Goal: Transaction & Acquisition: Subscribe to service/newsletter

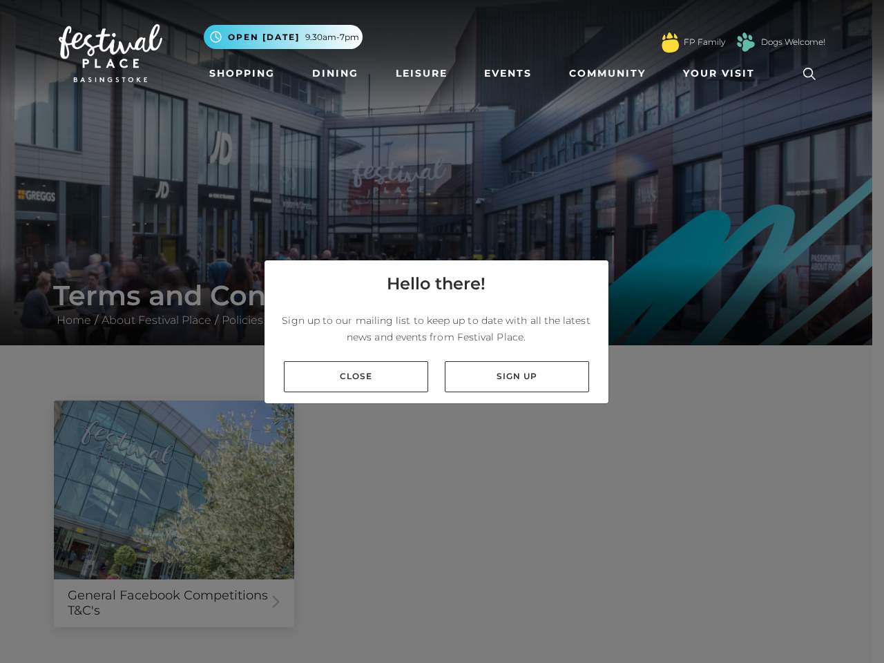
click at [442, 332] on p "Sign up to our mailing list to keep up to date with all the latest news and eve…" at bounding box center [437, 328] width 322 height 33
click at [722, 73] on span "Your Visit" at bounding box center [719, 73] width 72 height 15
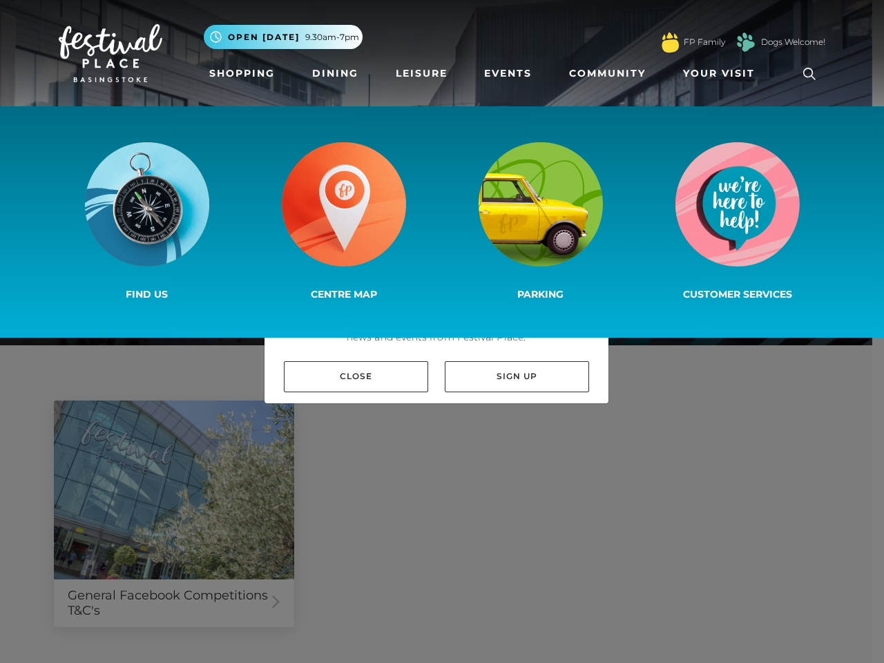
click at [810, 74] on icon at bounding box center [809, 74] width 21 height 21
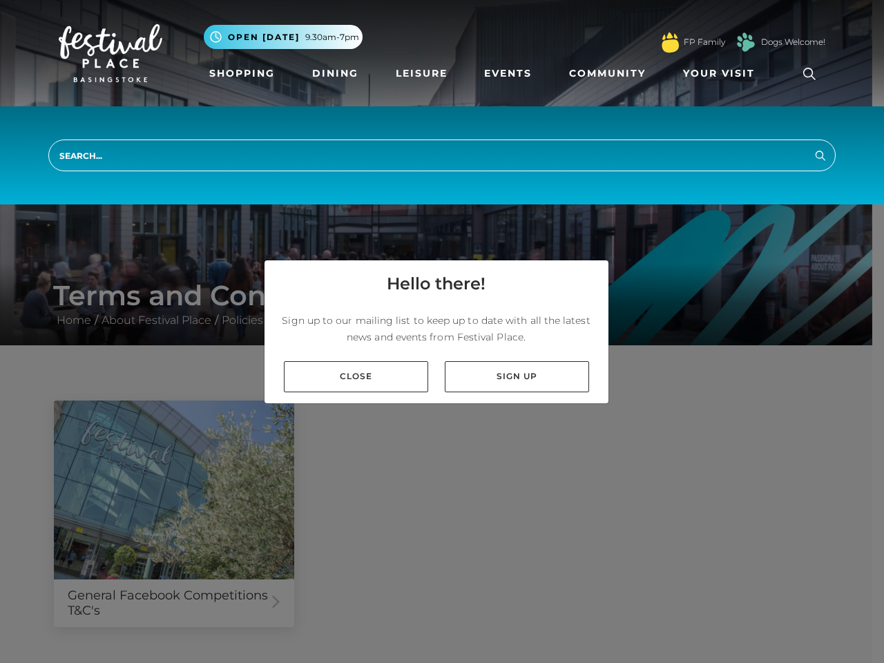
click at [442, 332] on p "Sign up to our mailing list to keep up to date with all the latest news and eve…" at bounding box center [437, 328] width 322 height 33
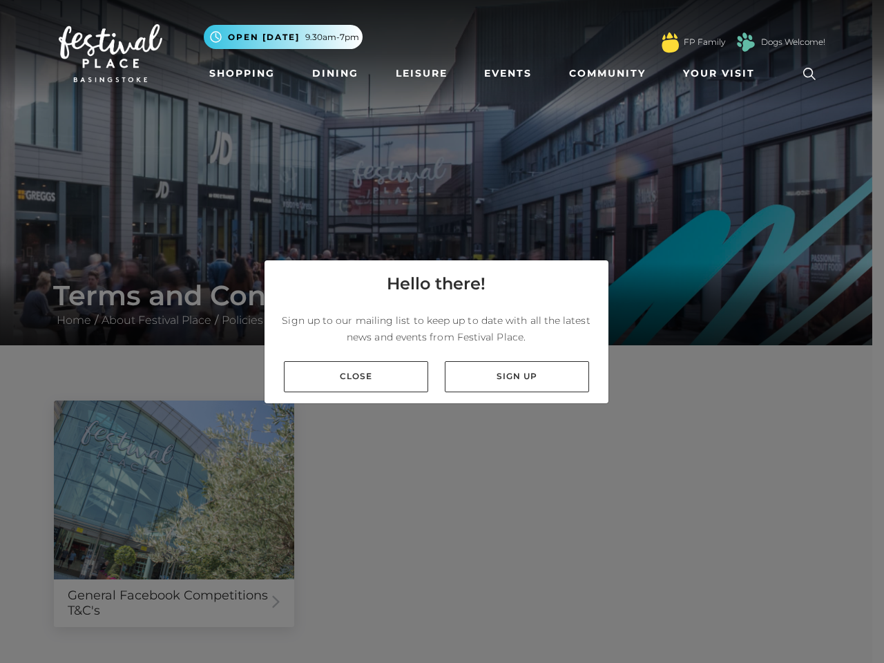
click at [437, 332] on p "Sign up to our mailing list to keep up to date with all the latest news and eve…" at bounding box center [437, 328] width 322 height 33
click at [517, 377] on link "Sign up" at bounding box center [517, 376] width 144 height 31
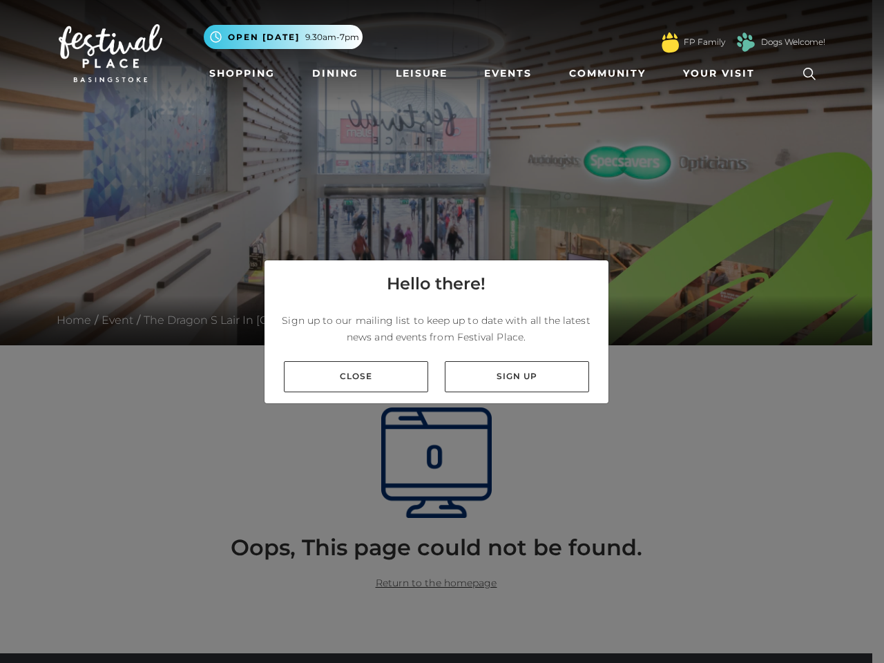
click at [442, 332] on p "Sign up to our mailing list to keep up to date with all the latest news and eve…" at bounding box center [437, 328] width 322 height 33
click at [722, 73] on span "Your Visit" at bounding box center [719, 73] width 72 height 15
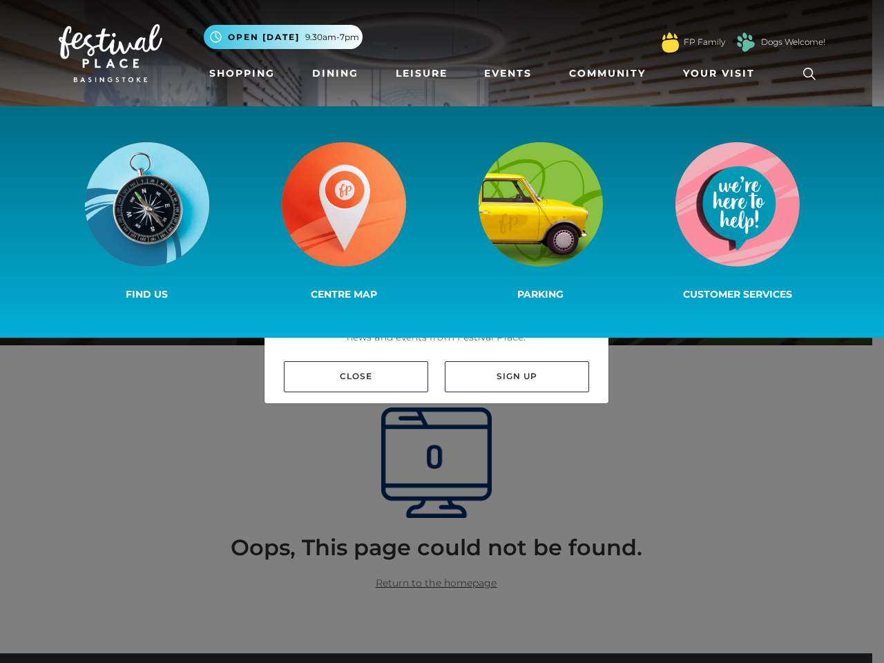
click at [810, 74] on icon at bounding box center [809, 74] width 21 height 21
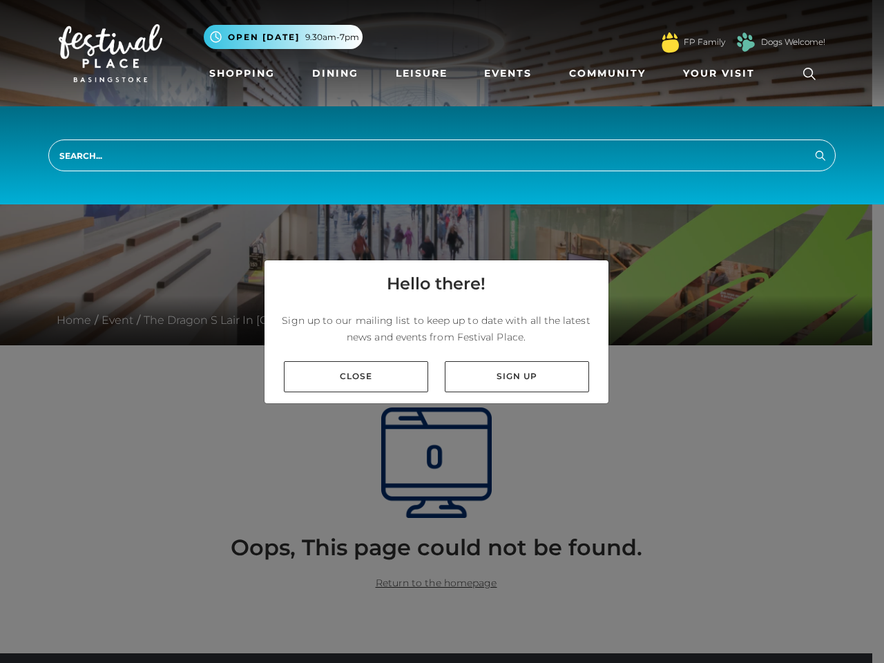
click at [442, 332] on p "Sign up to our mailing list to keep up to date with all the latest news and eve…" at bounding box center [437, 328] width 322 height 33
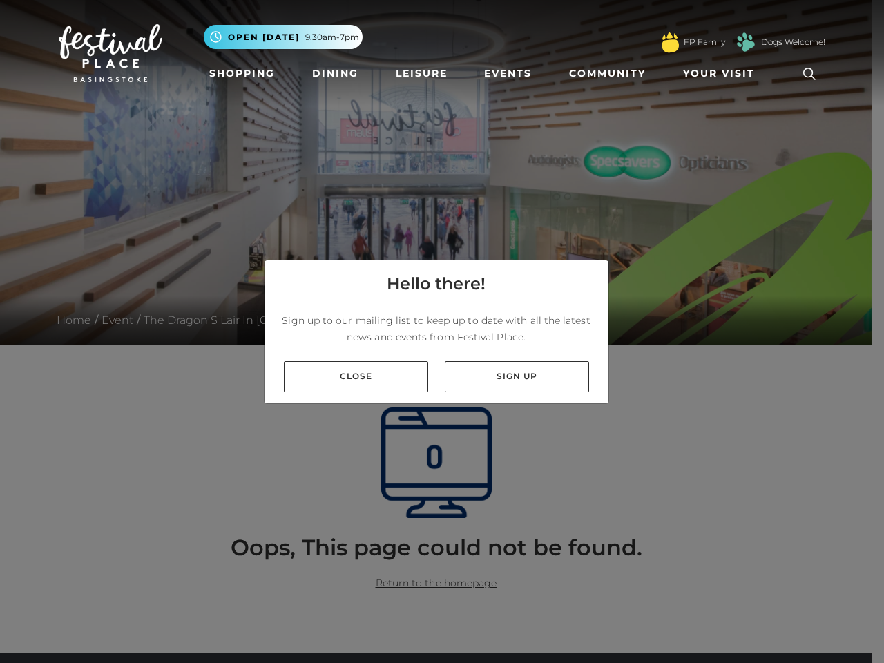
click at [437, 332] on p "Sign up to our mailing list to keep up to date with all the latest news and eve…" at bounding box center [437, 328] width 322 height 33
click at [517, 377] on link "Sign up" at bounding box center [517, 376] width 144 height 31
